Goal: Task Accomplishment & Management: Manage account settings

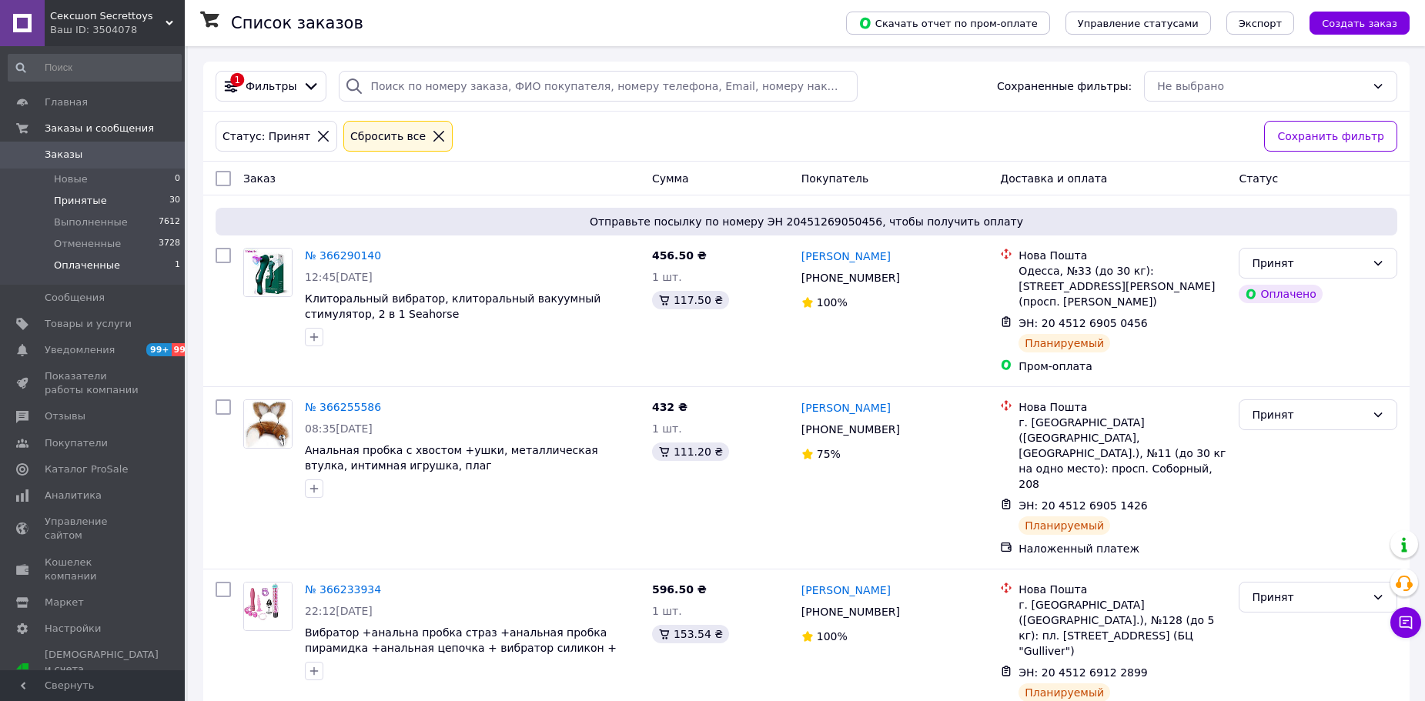
click at [85, 264] on span "Оплаченные" at bounding box center [87, 266] width 66 height 14
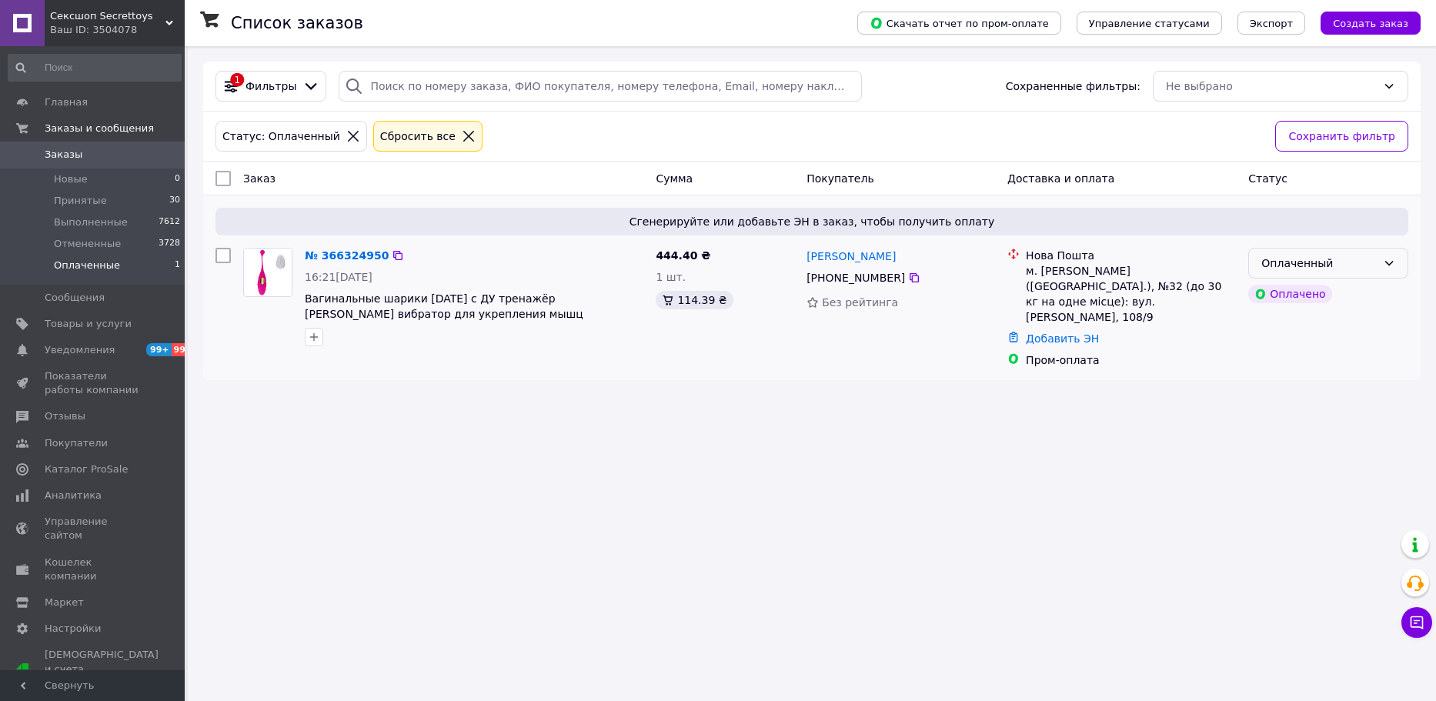
click at [1293, 264] on div "Оплаченный" at bounding box center [1319, 263] width 115 height 17
click at [1281, 298] on li "Принят" at bounding box center [1328, 297] width 159 height 28
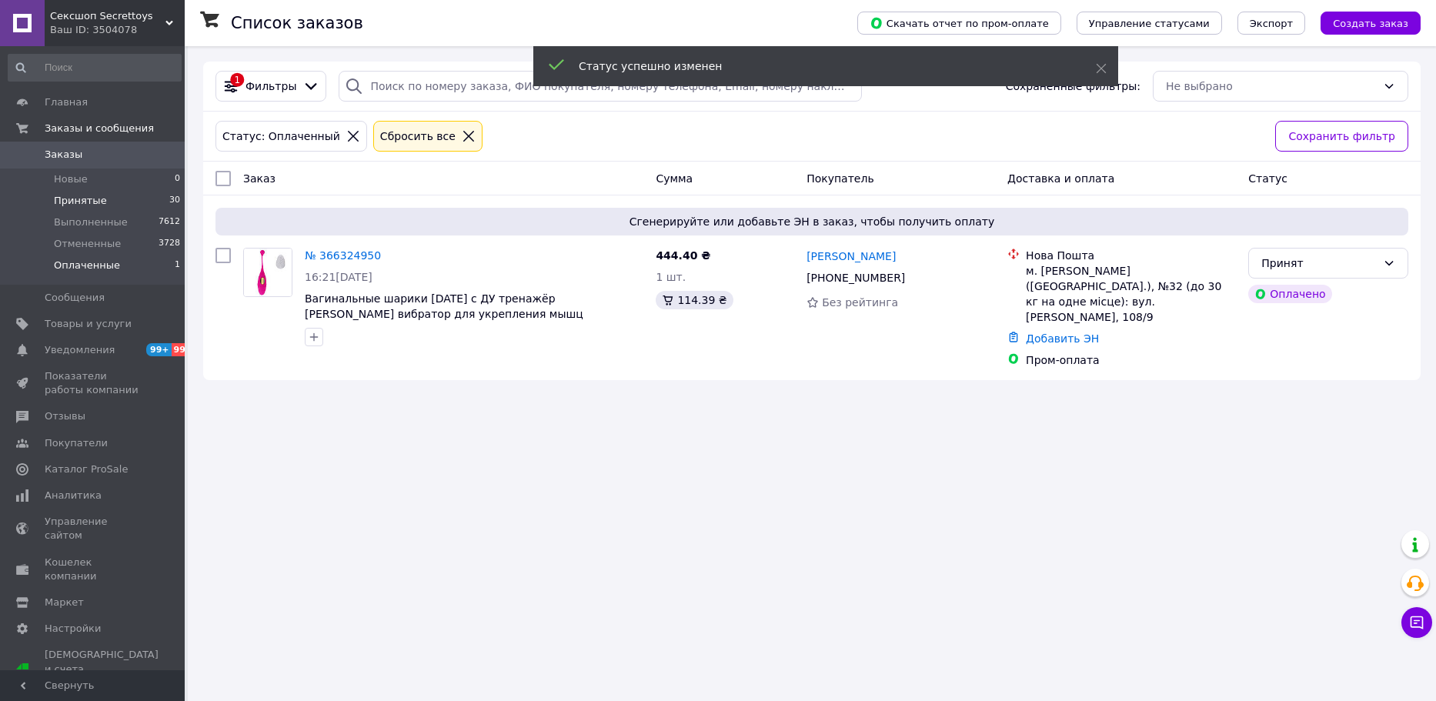
click at [76, 207] on span "Принятые" at bounding box center [80, 201] width 53 height 14
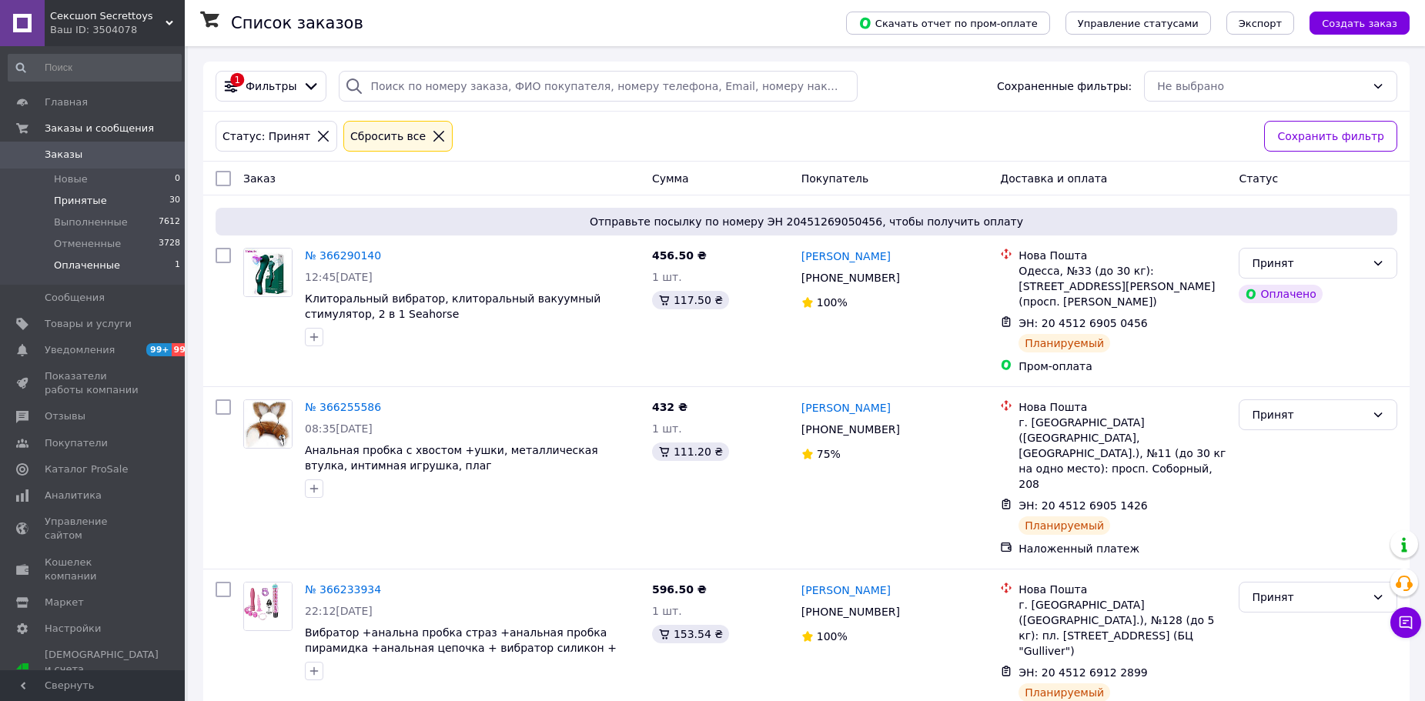
click at [85, 265] on span "Оплаченные" at bounding box center [87, 266] width 66 height 14
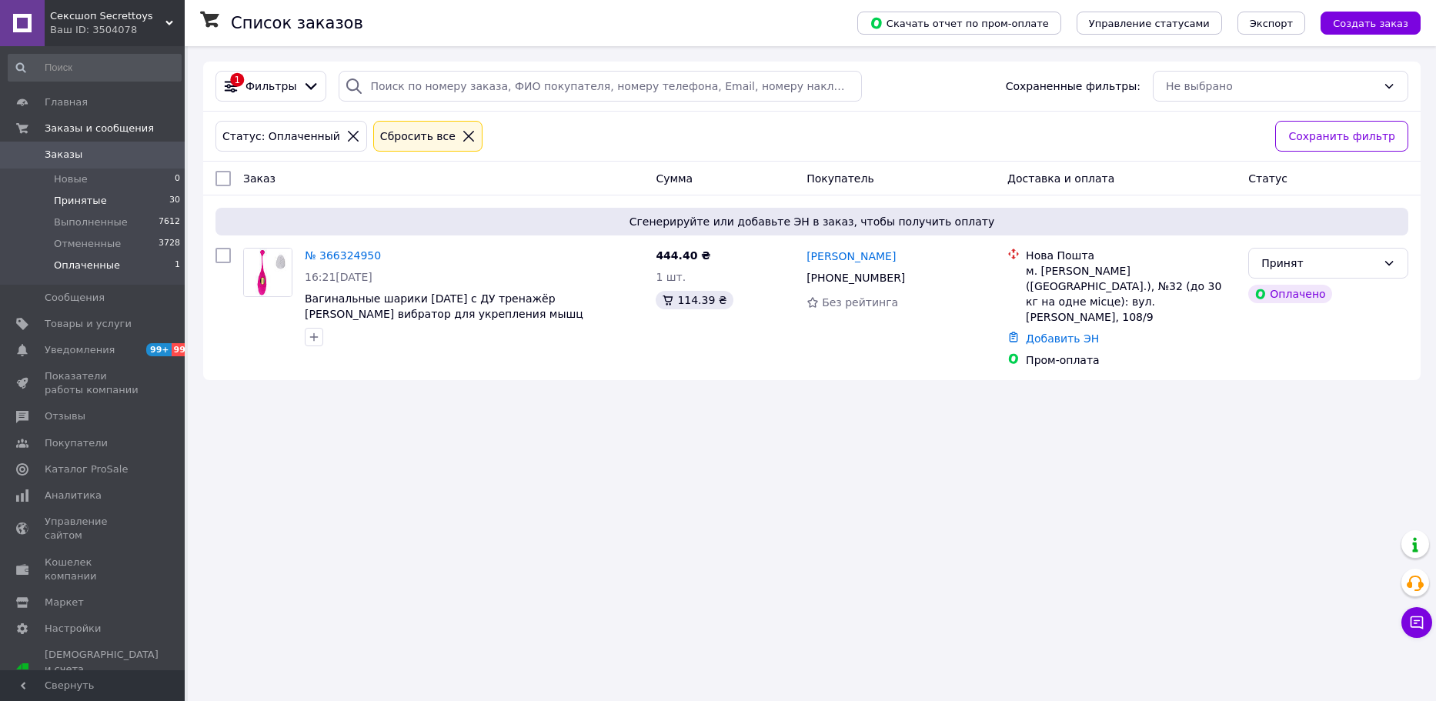
click at [104, 204] on li "Принятые 30" at bounding box center [94, 201] width 189 height 22
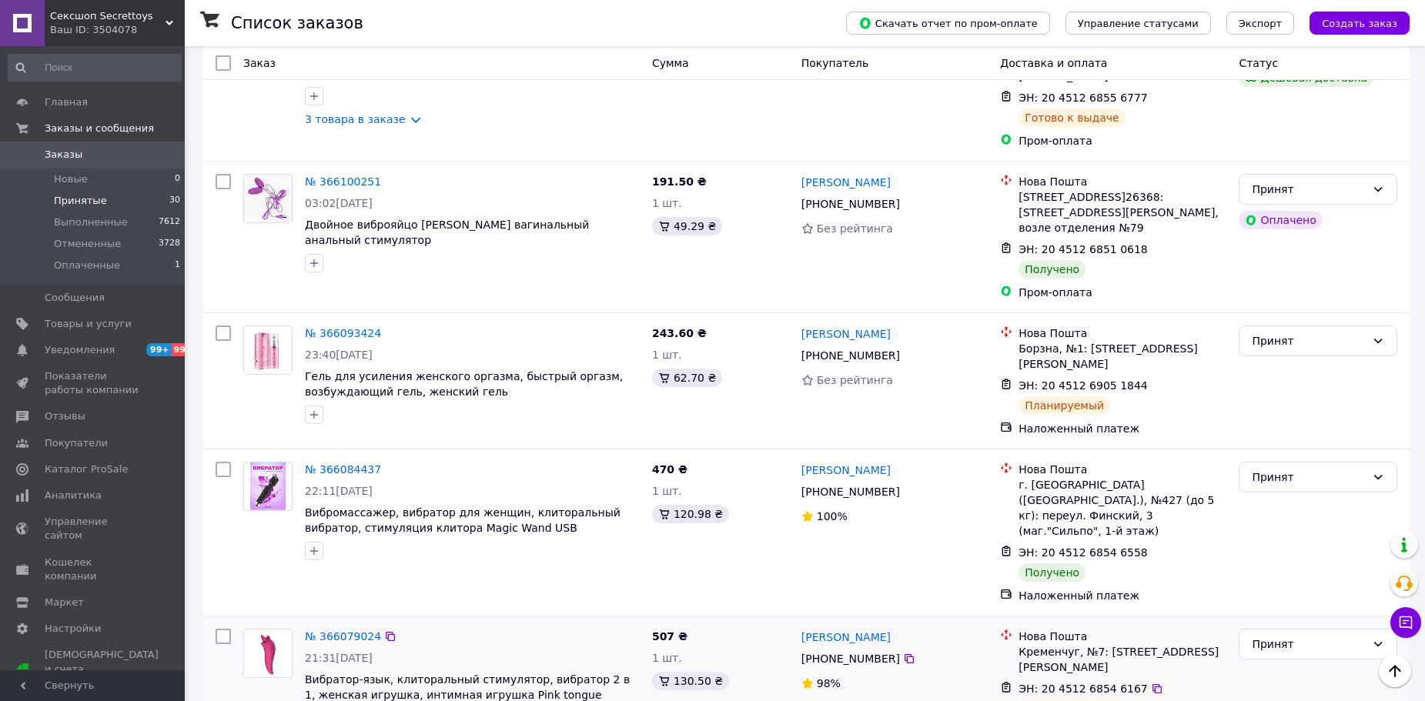
scroll to position [1980, 0]
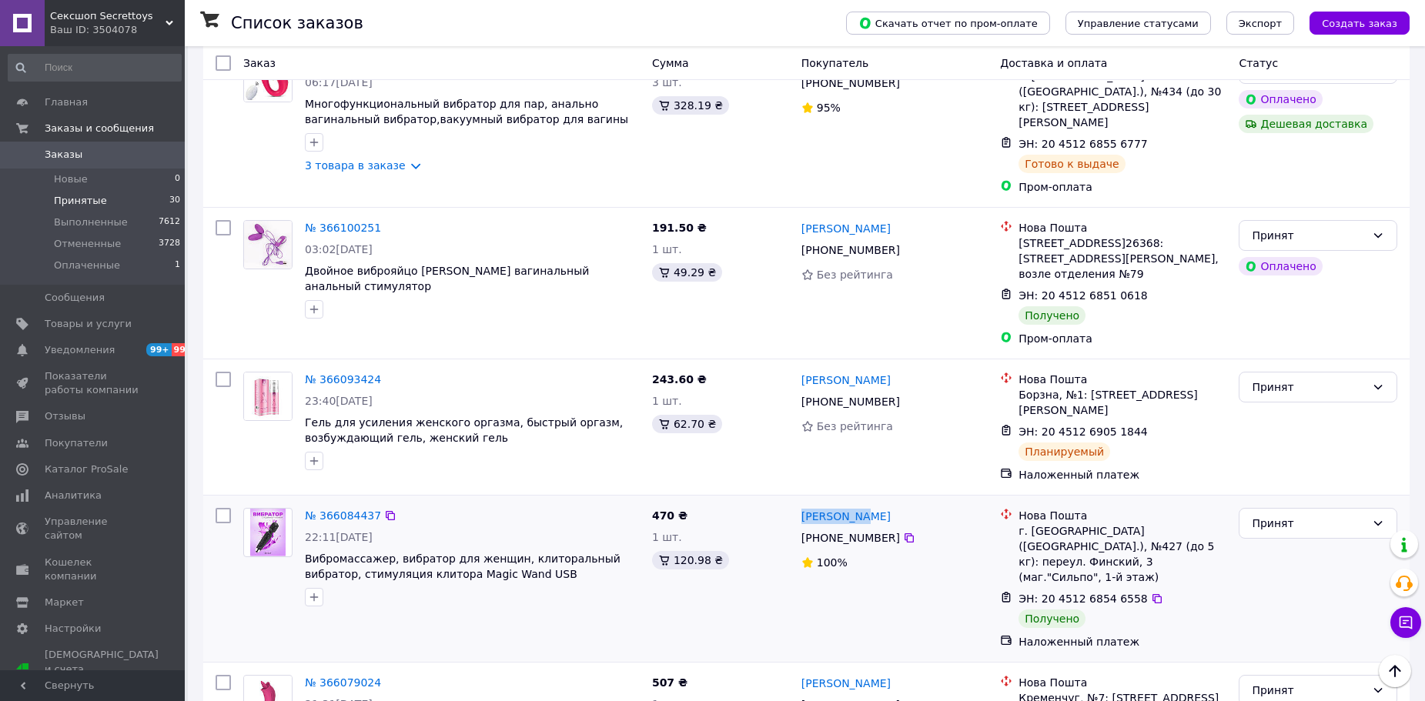
drag, startPoint x: 817, startPoint y: 343, endPoint x: 874, endPoint y: 352, distance: 57.7
click at [874, 496] on div "№ 366084437 22:11[DATE] Вибромассажер, вибратор для женщин, клиторальный вибрат…" at bounding box center [806, 579] width 1206 height 166
copy link "[PERSON_NAME]"
click at [1263, 508] on div "Принят" at bounding box center [1317, 523] width 159 height 31
click at [1271, 393] on li "Выполнен" at bounding box center [1317, 400] width 157 height 28
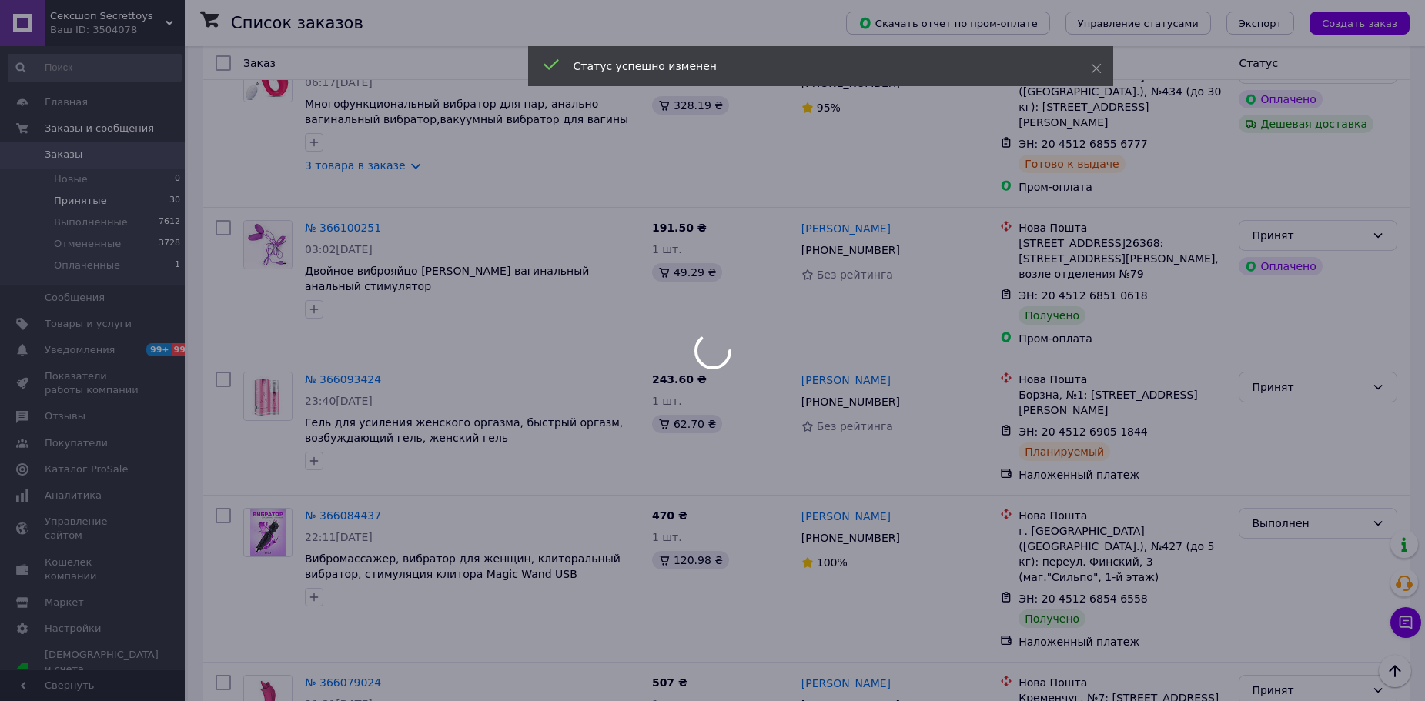
click at [219, 360] on div at bounding box center [712, 350] width 1425 height 701
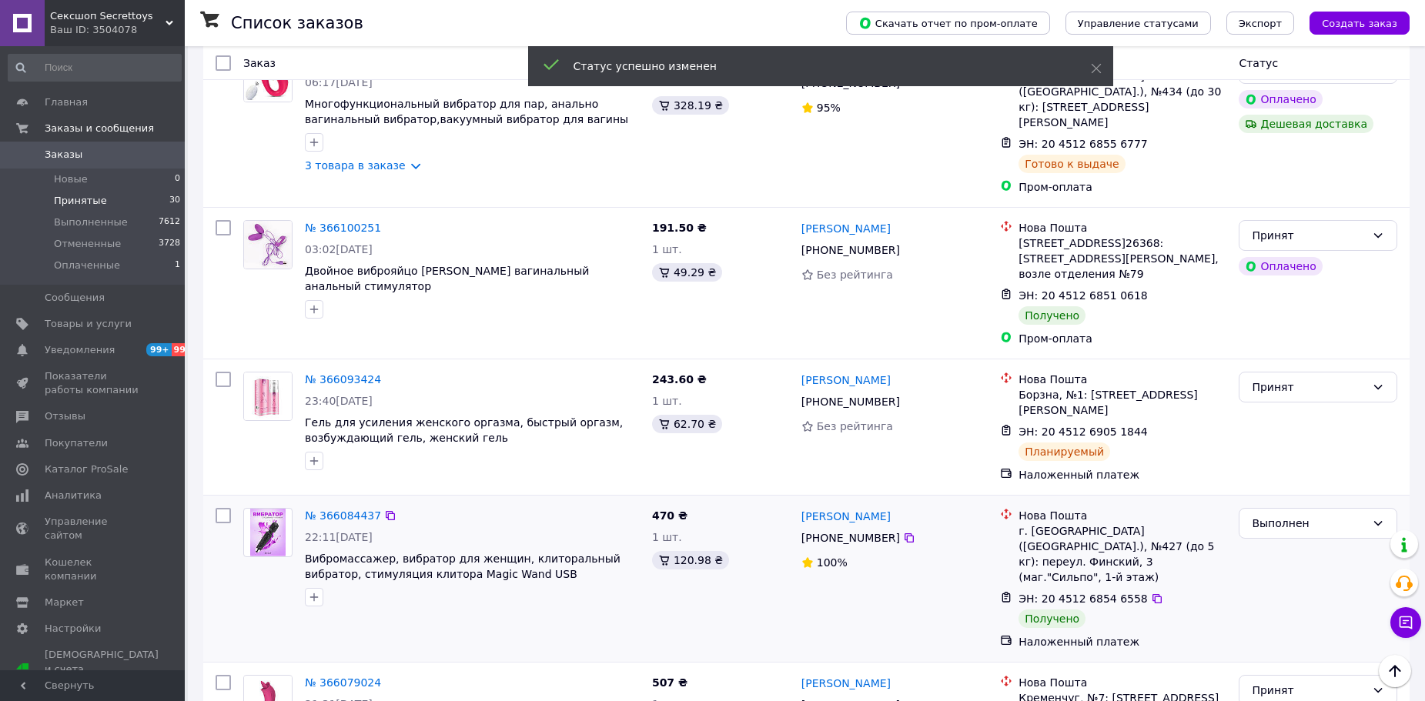
drag, startPoint x: 222, startPoint y: 364, endPoint x: 482, endPoint y: 373, distance: 260.3
click at [222, 508] on input "checkbox" at bounding box center [223, 515] width 15 height 15
checkbox input "true"
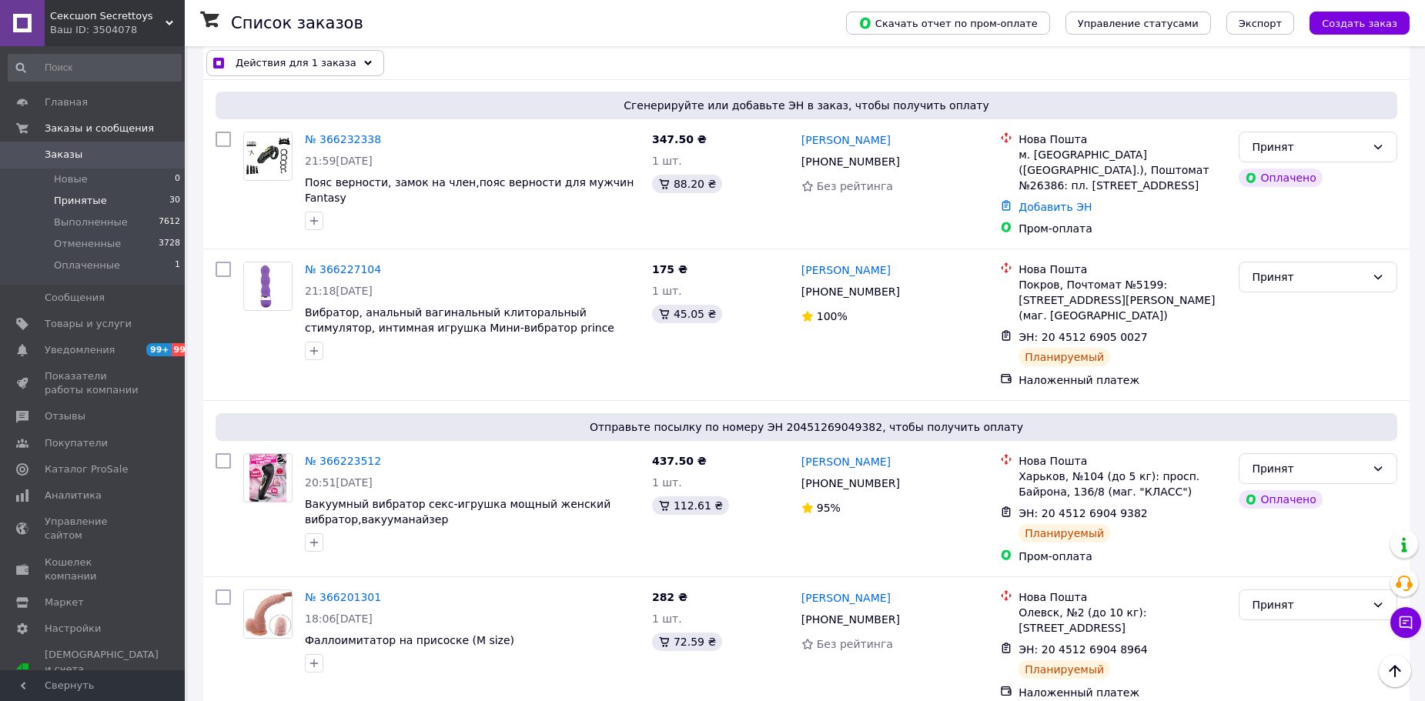
scroll to position [0, 0]
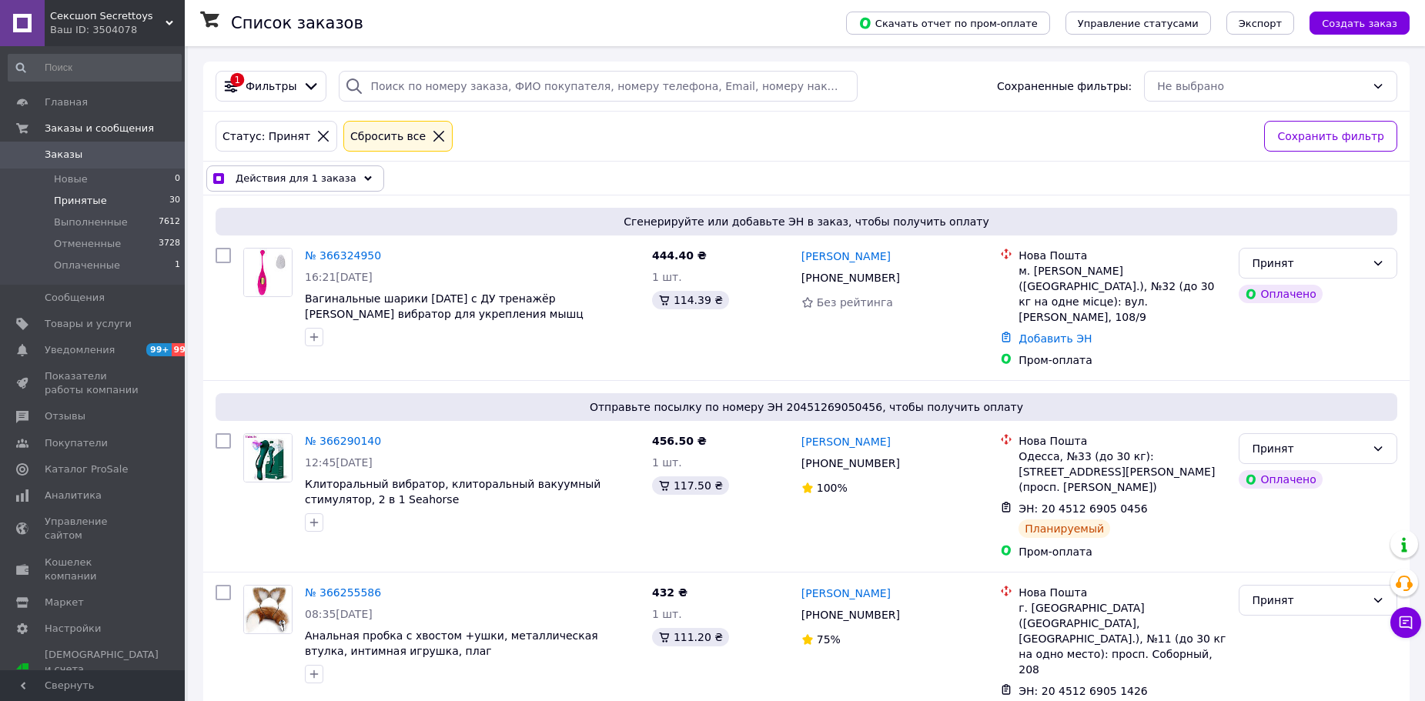
click at [328, 173] on span "Действия для 1 заказа" at bounding box center [296, 178] width 121 height 15
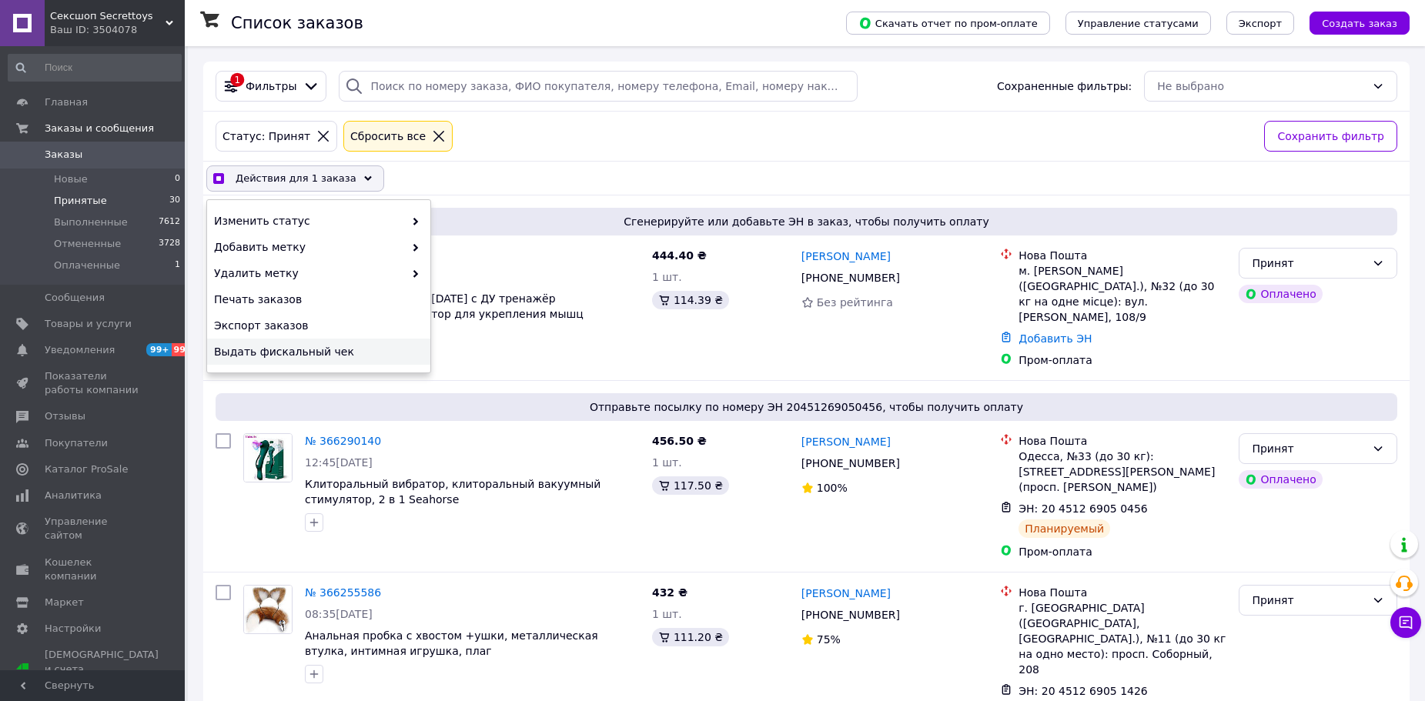
click at [329, 349] on span "Выдать фискальный чек" at bounding box center [317, 351] width 206 height 15
checkbox input "true"
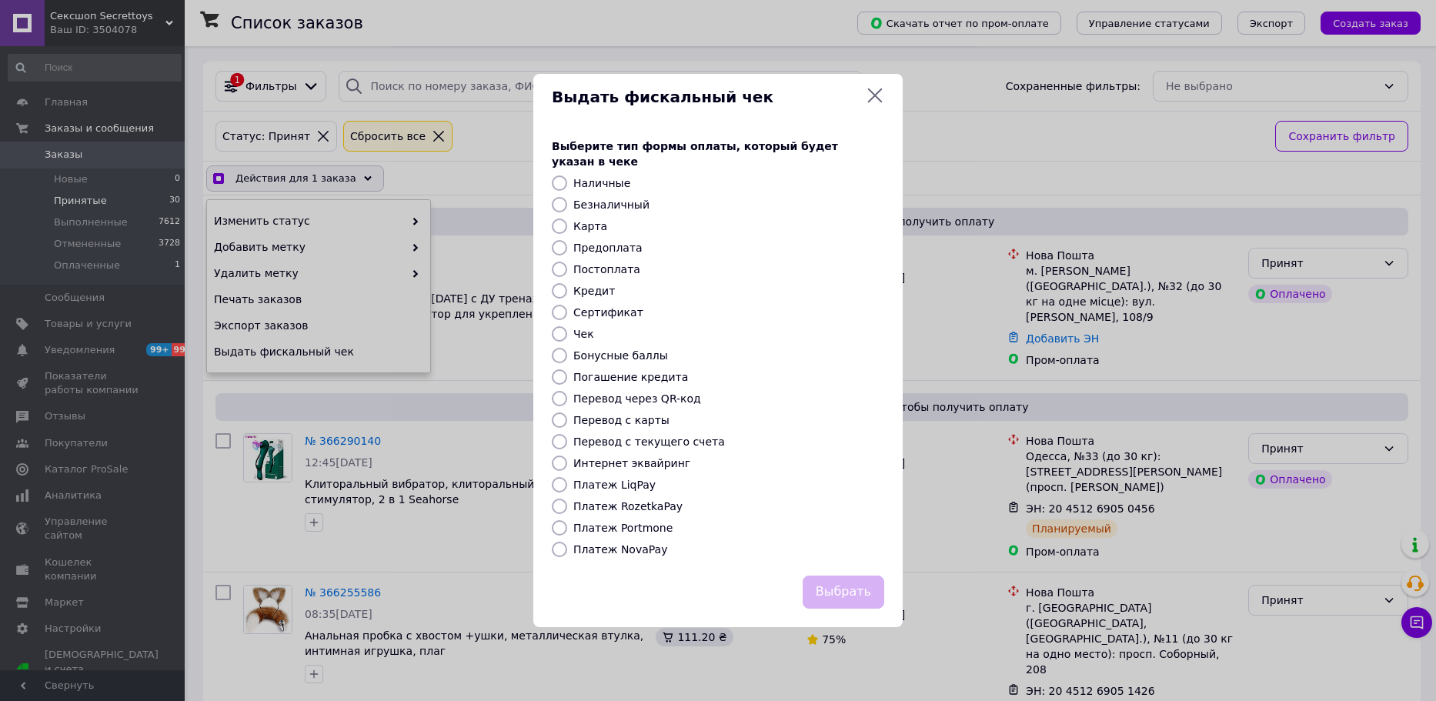
click at [593, 199] on label "Безналичный" at bounding box center [611, 205] width 76 height 12
click at [567, 197] on input "Безналичный" at bounding box center [559, 204] width 15 height 15
radio input "true"
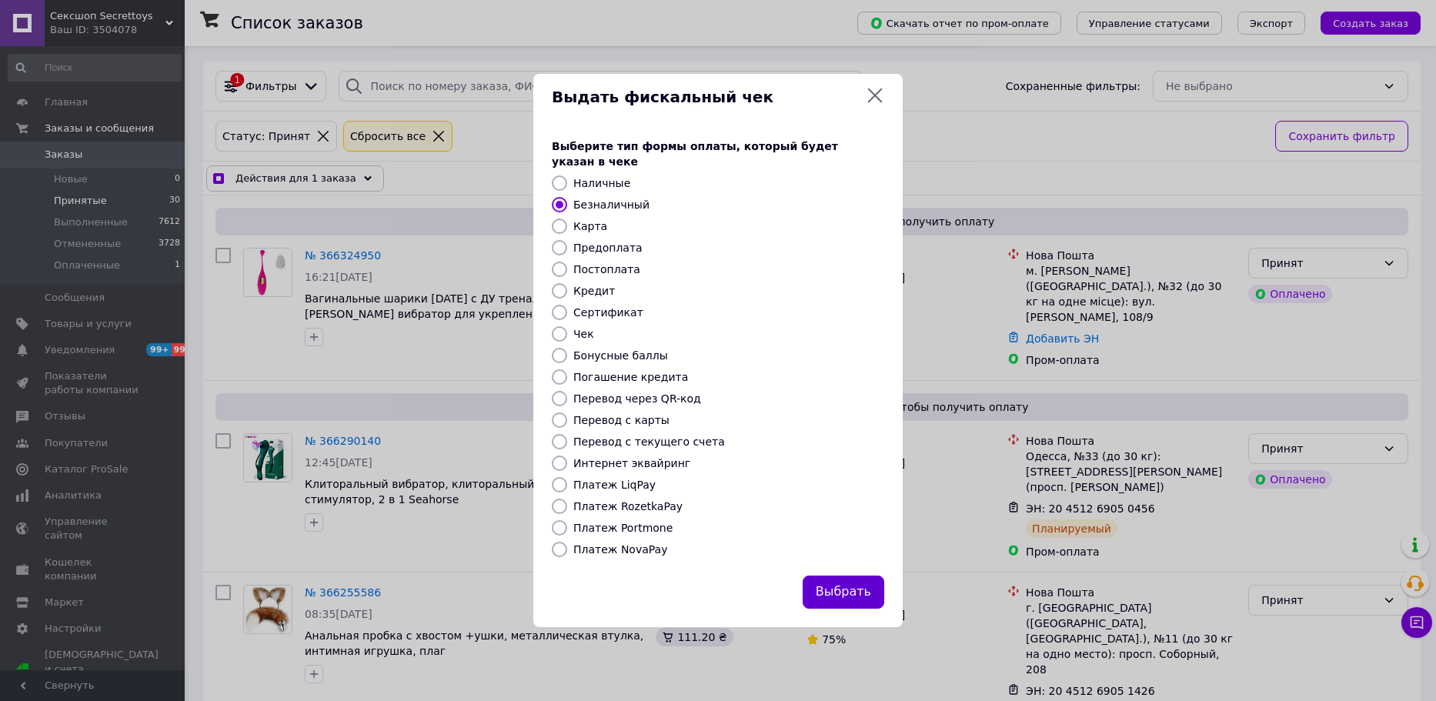
click at [873, 577] on button "Выбрать" at bounding box center [844, 592] width 82 height 33
checkbox input "true"
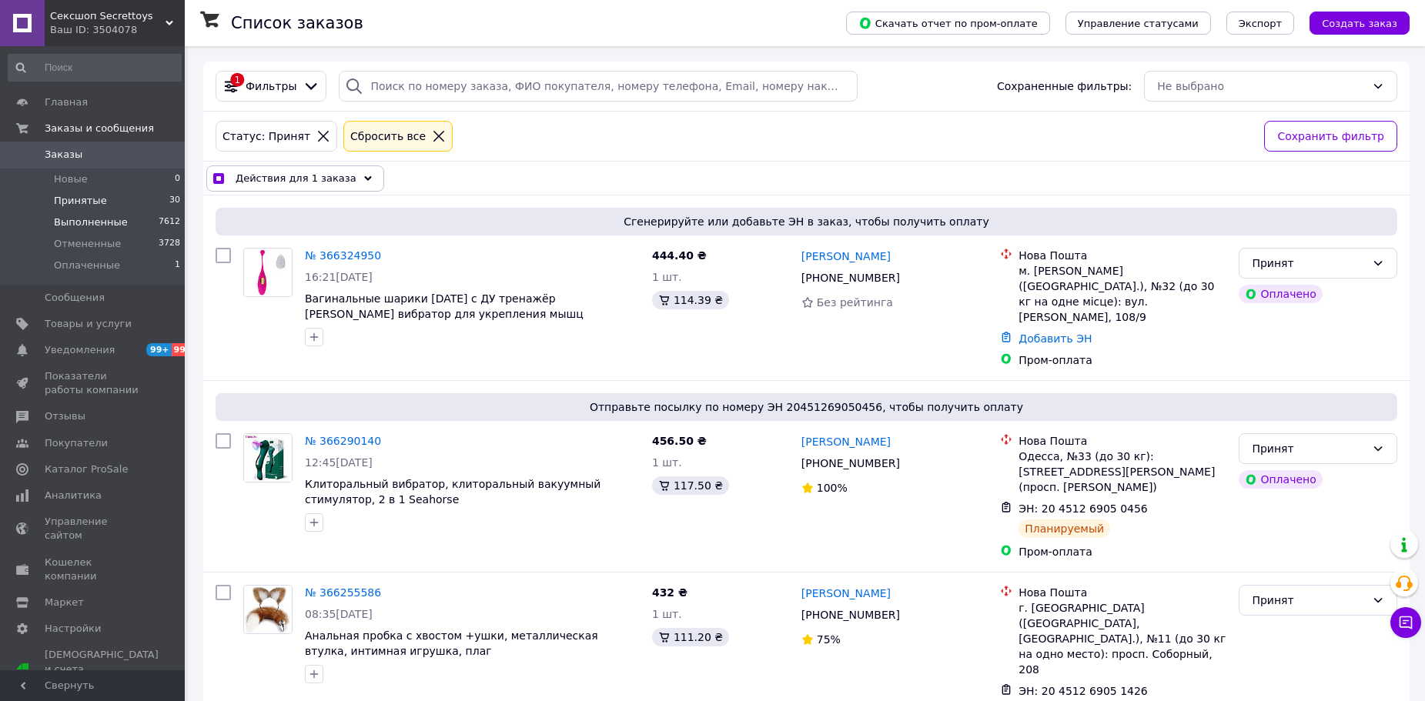
click at [82, 226] on span "Выполненные" at bounding box center [91, 223] width 74 height 14
checkbox input "false"
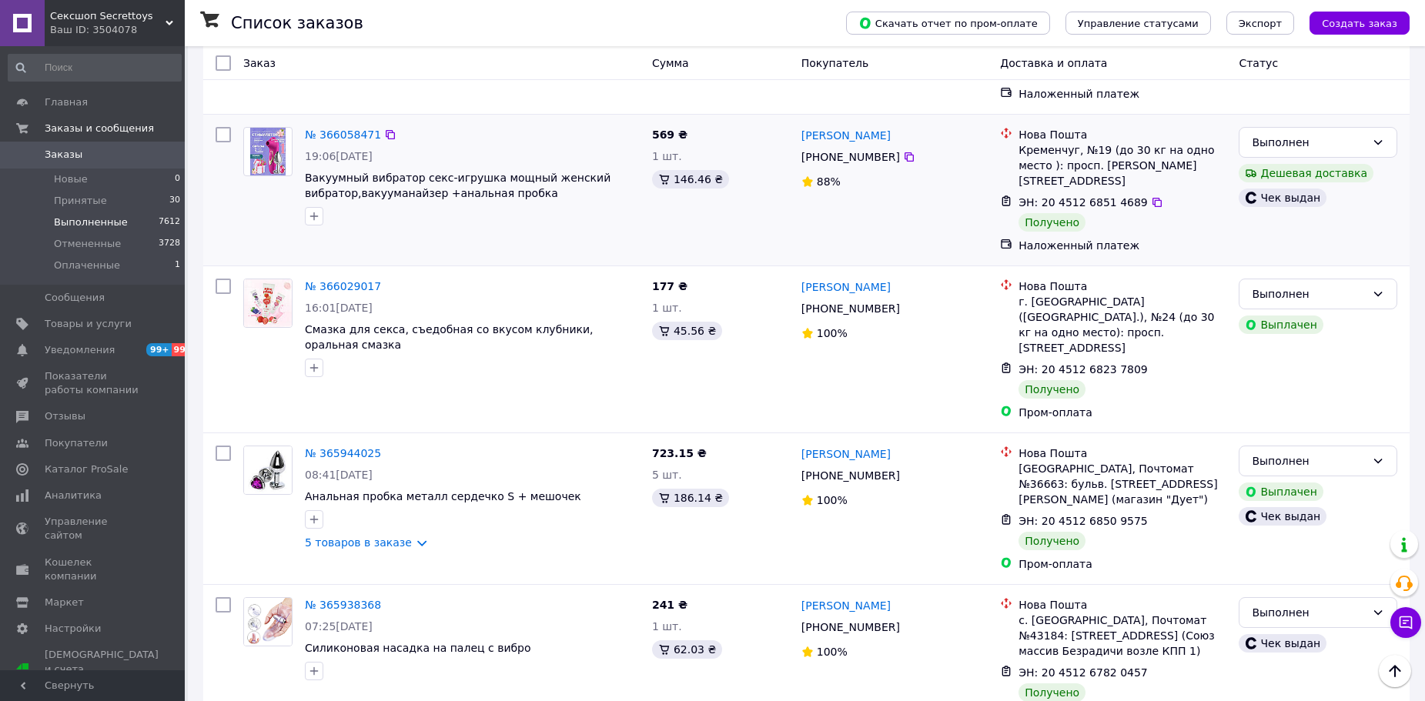
scroll to position [383, 0]
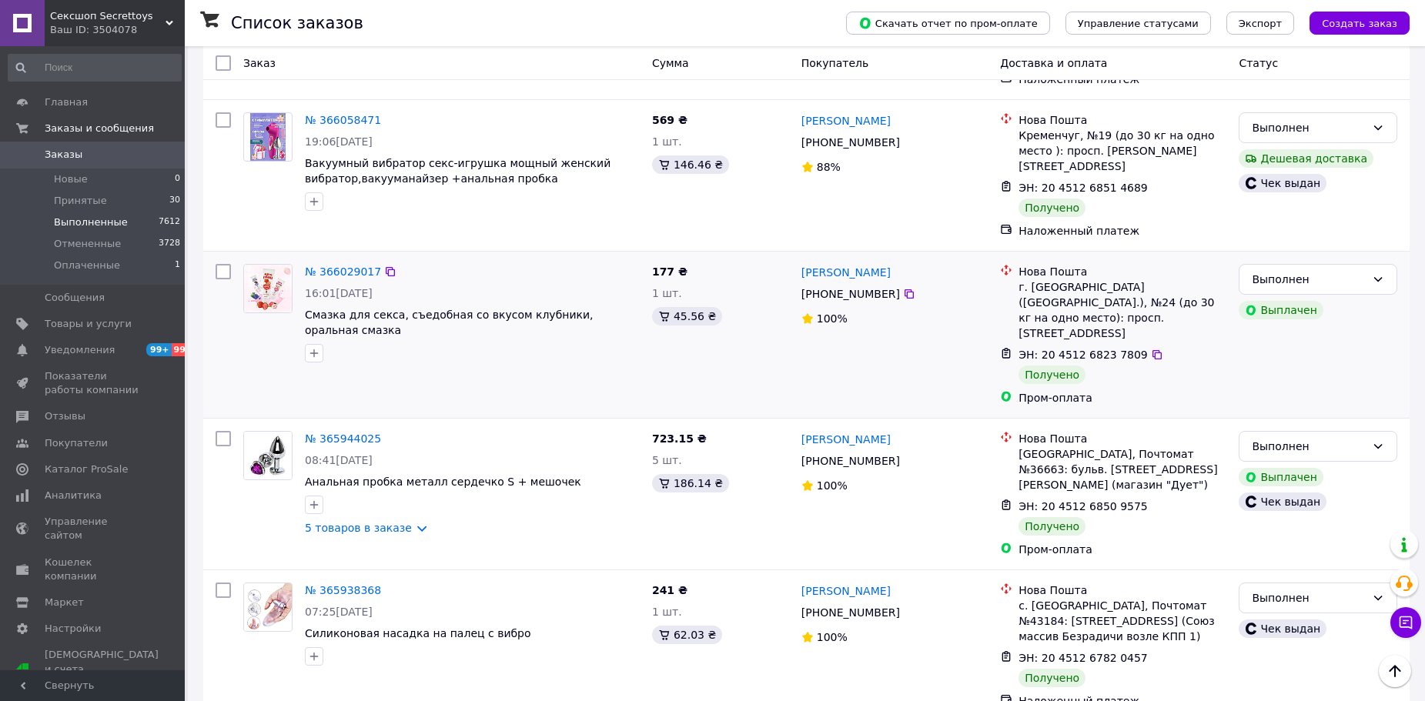
drag, startPoint x: 816, startPoint y: 232, endPoint x: 902, endPoint y: 246, distance: 87.4
click at [926, 285] on div "[PHONE_NUMBER]" at bounding box center [894, 294] width 189 height 18
drag, startPoint x: 814, startPoint y: 239, endPoint x: 918, endPoint y: 253, distance: 104.9
click at [918, 253] on div "№ 366029017 16:01[DATE] Смазка для секса, съедобная со вкусом клубники, оральна…" at bounding box center [806, 335] width 1206 height 166
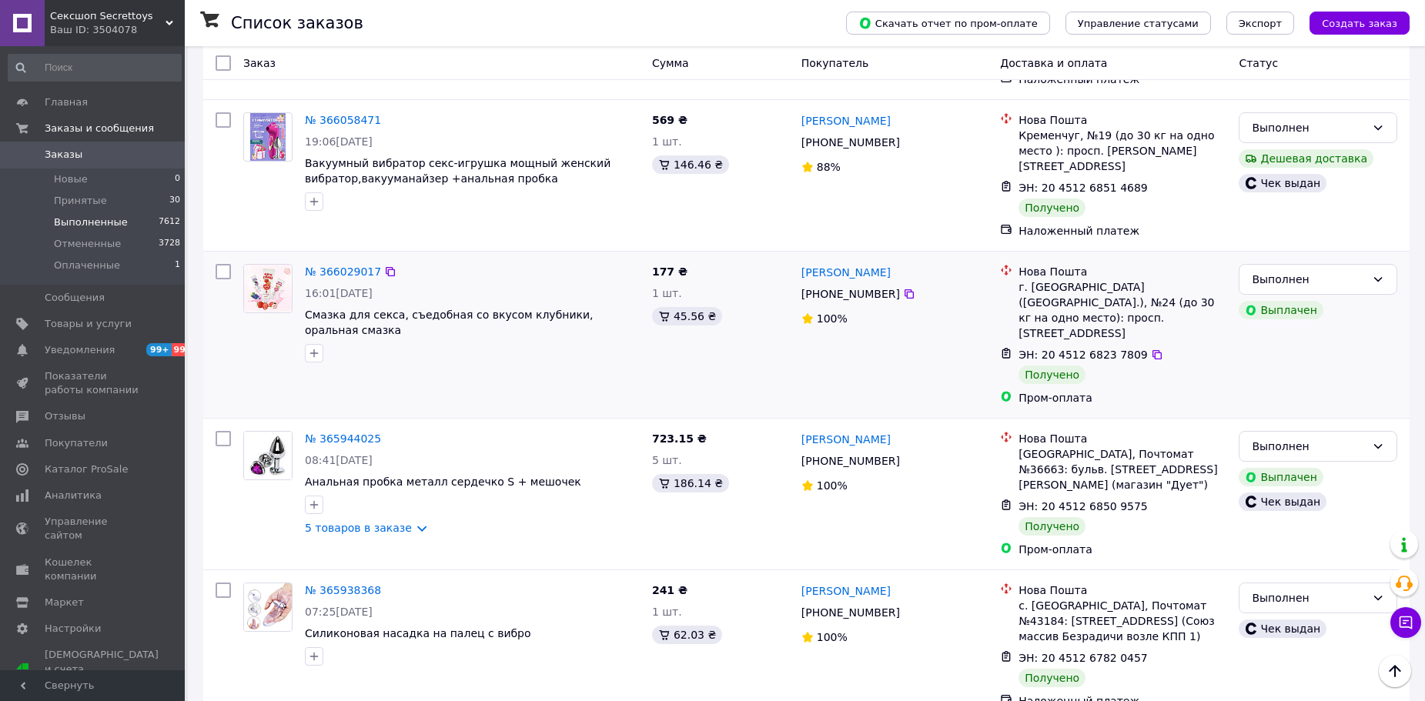
copy link "[PERSON_NAME]"
click at [225, 264] on input "checkbox" at bounding box center [223, 271] width 15 height 15
checkbox input "true"
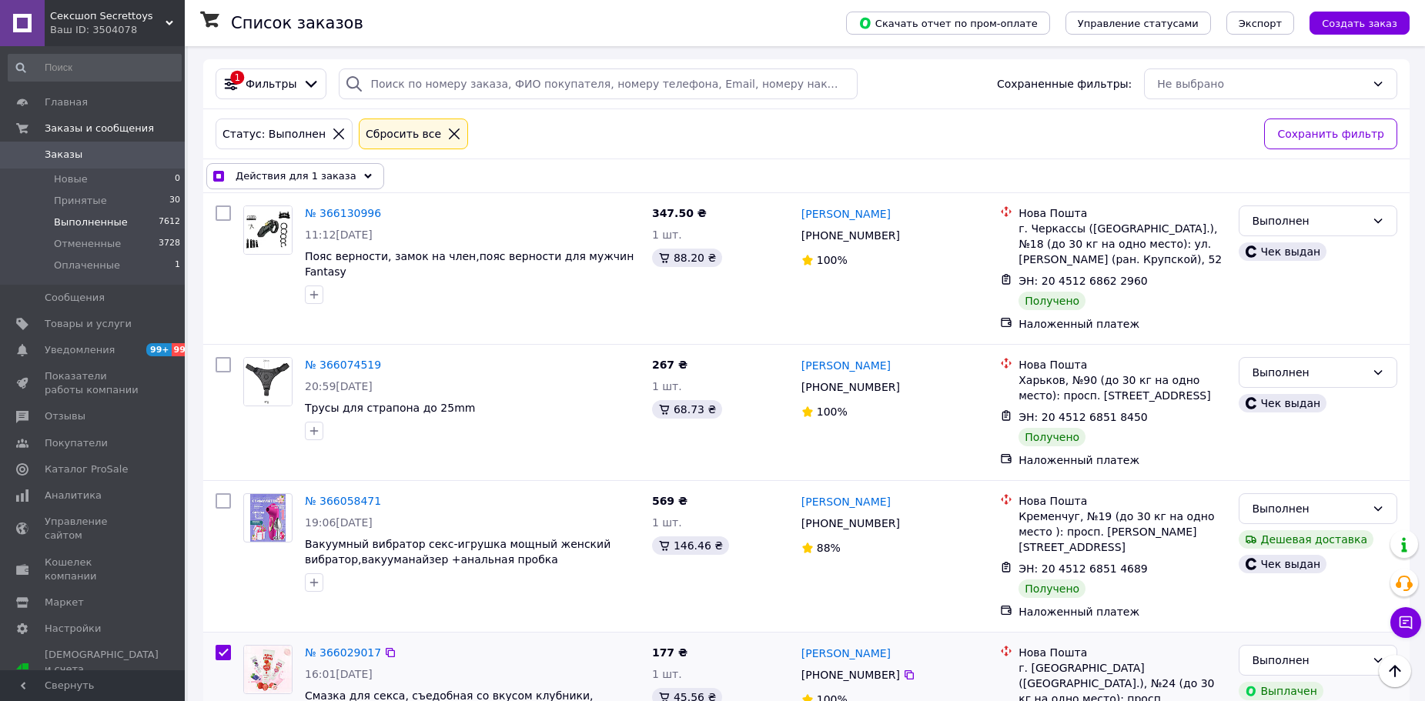
scroll to position [0, 0]
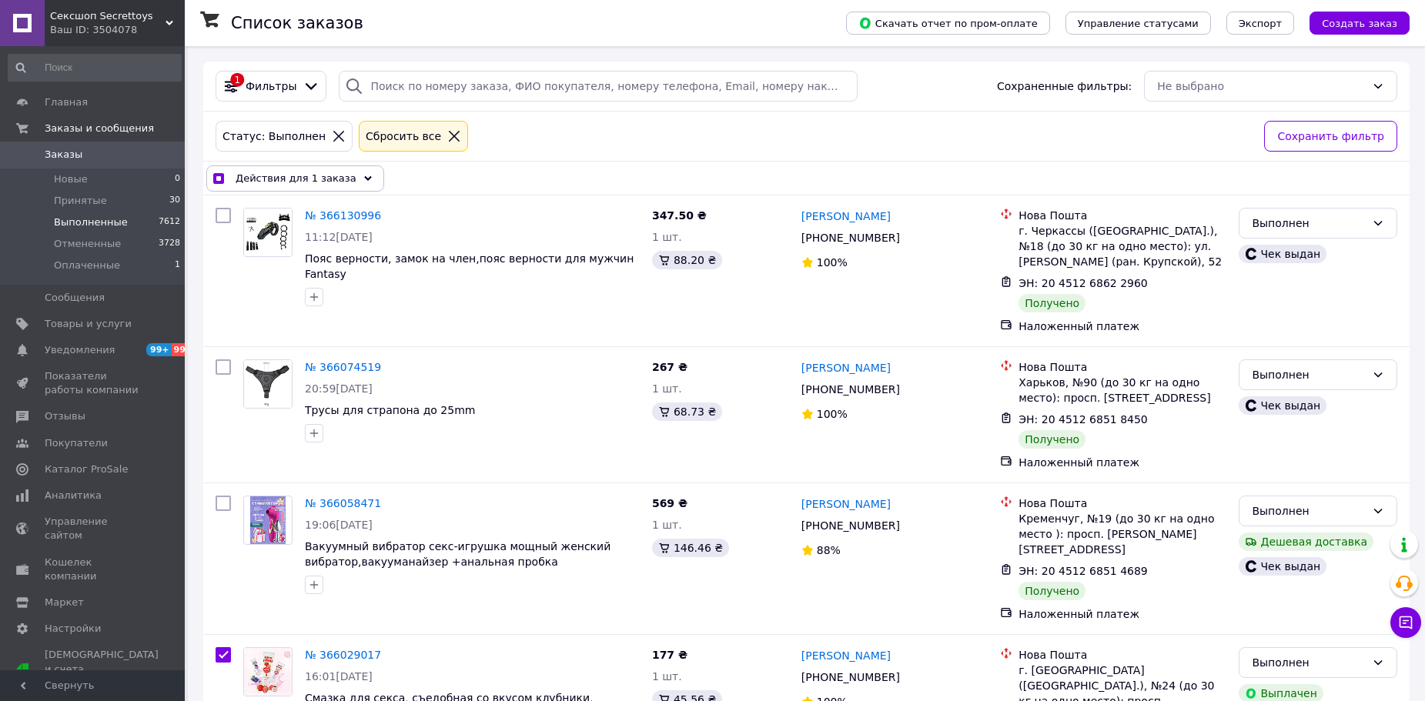
click at [306, 165] on div "Действия для 1 заказа Выбрать все 7612 заказов Выбраны все 7612 заказов Отменит…" at bounding box center [806, 179] width 1206 height 34
click at [306, 173] on span "Действия для 1 заказа" at bounding box center [296, 178] width 121 height 15
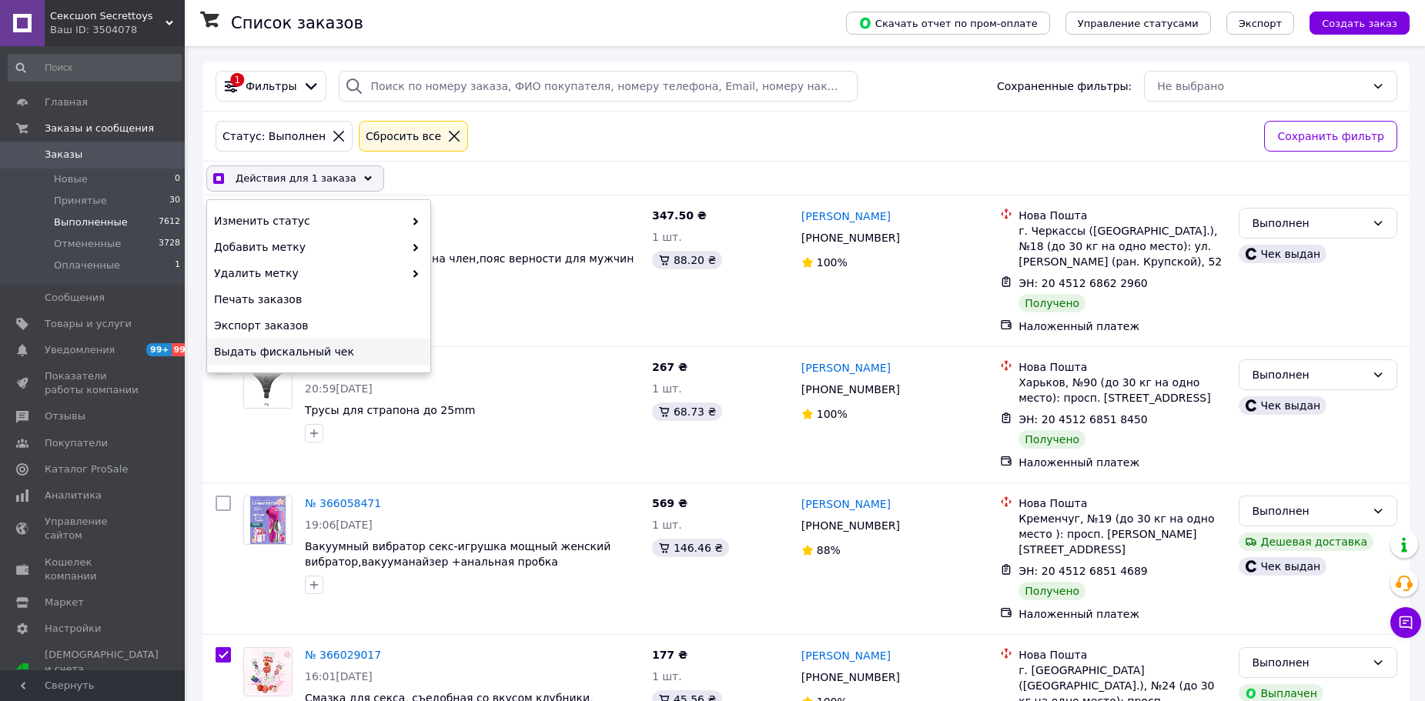
click at [299, 353] on span "Выдать фискальный чек" at bounding box center [317, 351] width 206 height 15
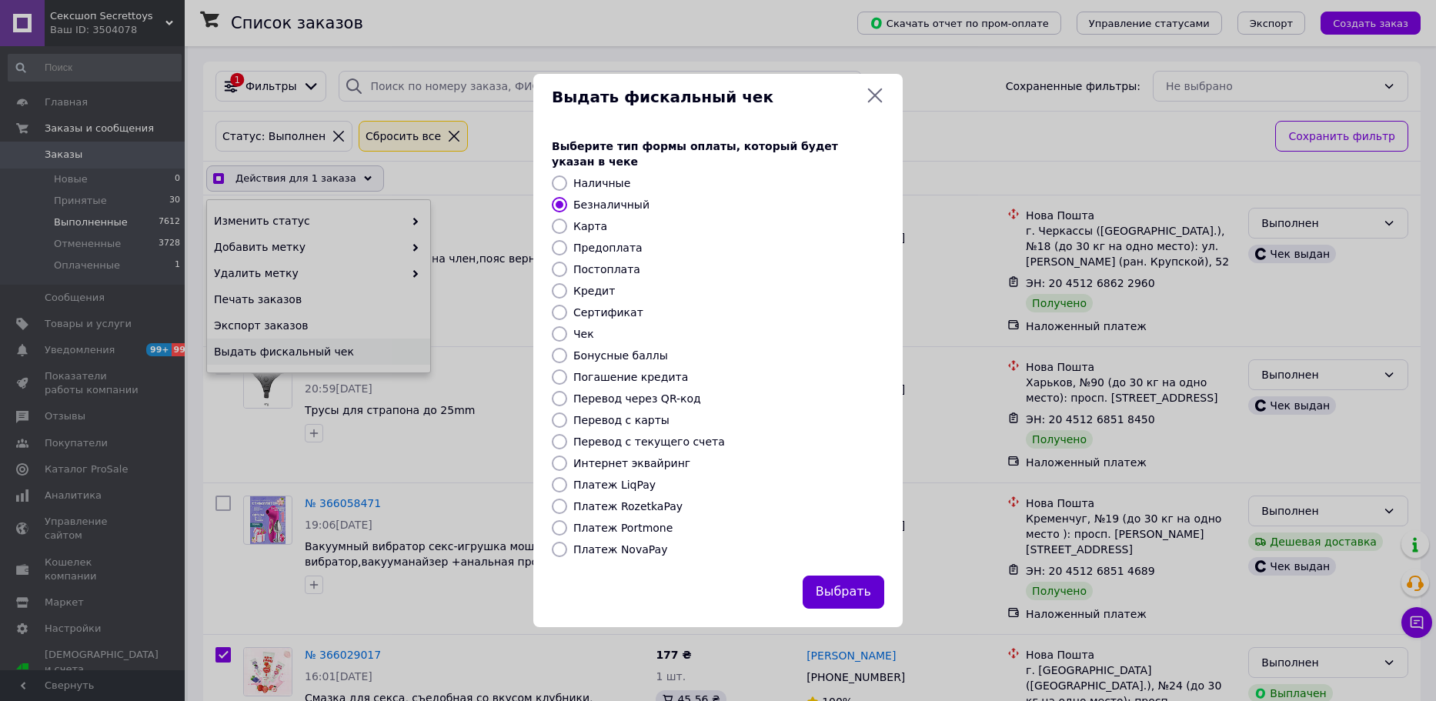
click at [856, 586] on button "Выбрать" at bounding box center [844, 592] width 82 height 33
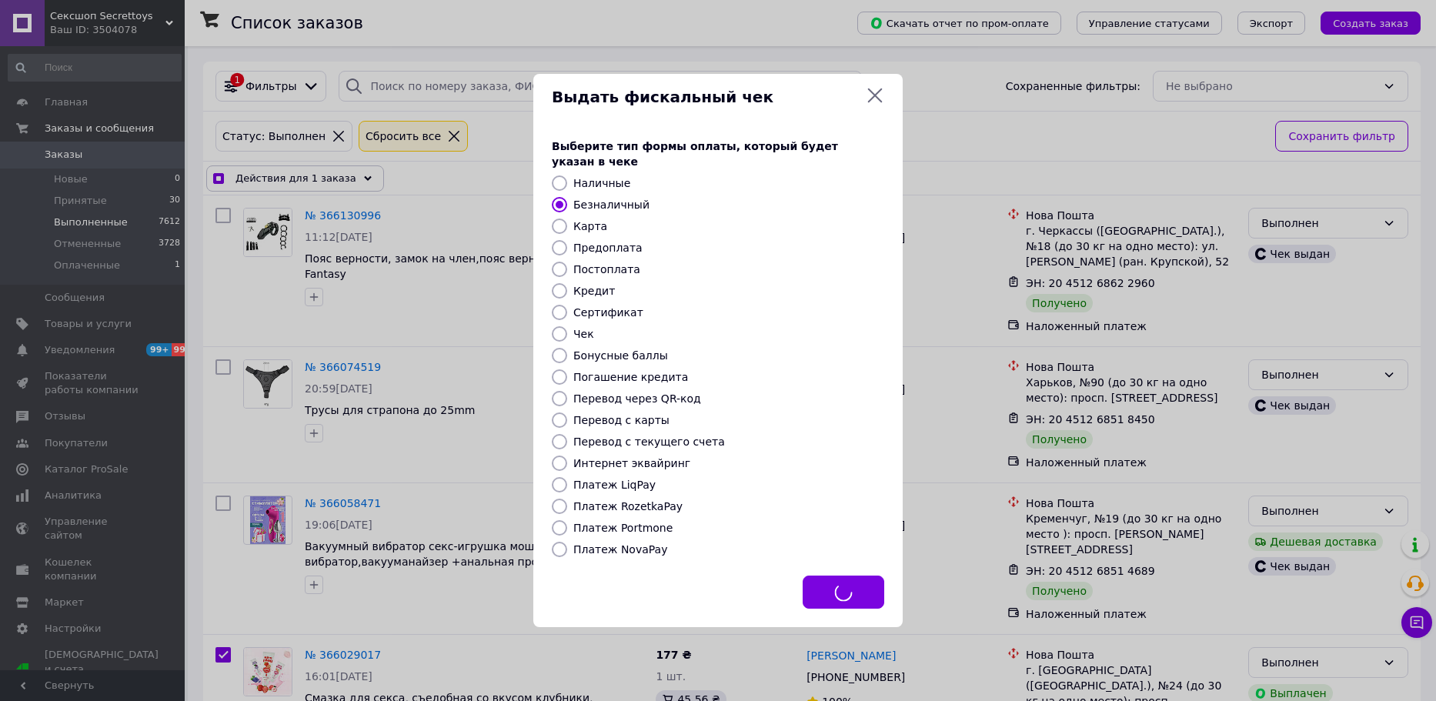
checkbox input "true"
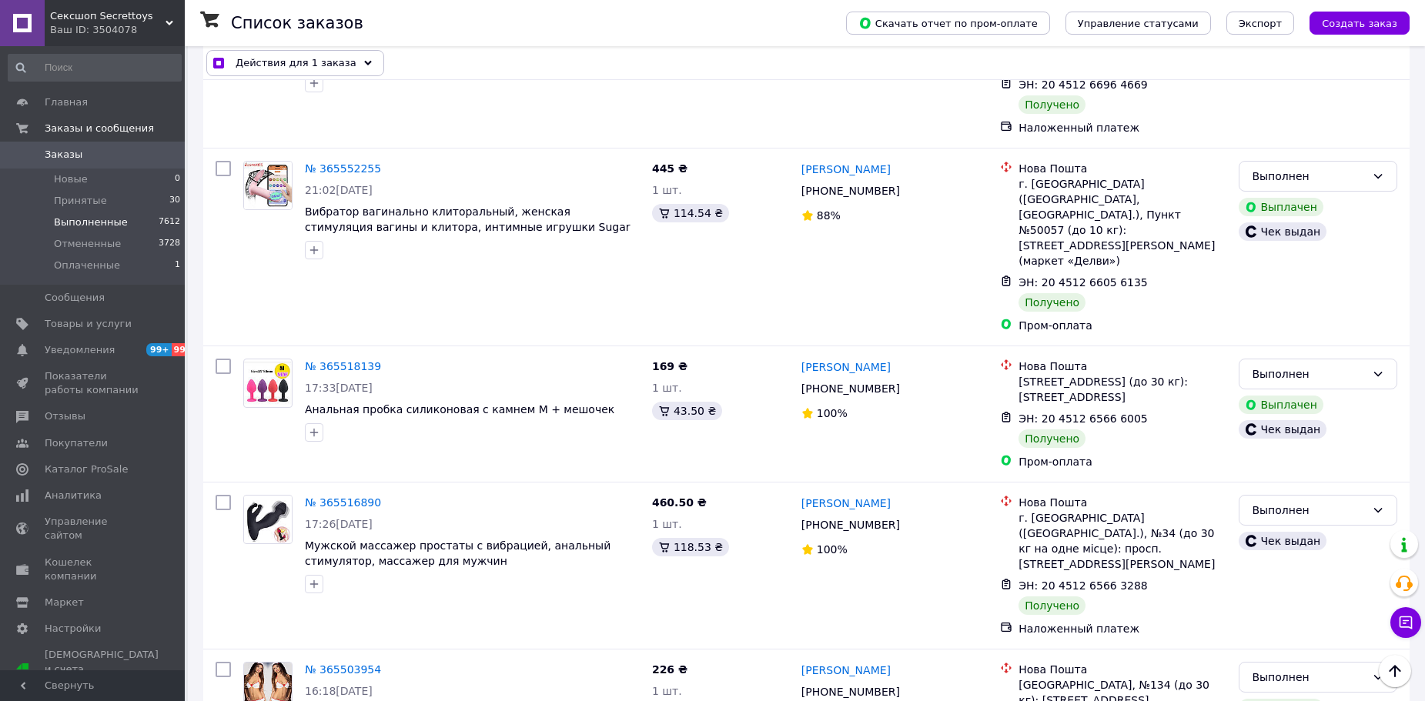
scroll to position [3464, 0]
